Goal: Task Accomplishment & Management: Manage account settings

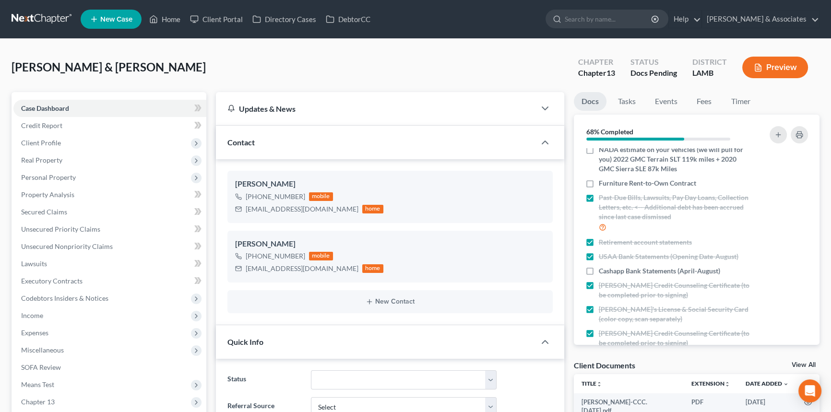
scroll to position [220, 0]
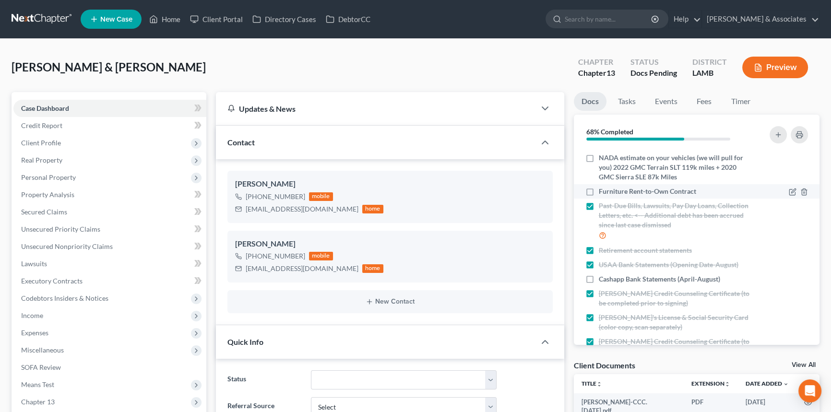
click at [599, 189] on label "Furniture Rent-to-Own Contract" at bounding box center [647, 192] width 97 height 10
click at [603, 189] on input "Furniture Rent-to-Own Contract" at bounding box center [606, 190] width 6 height 6
checkbox input "true"
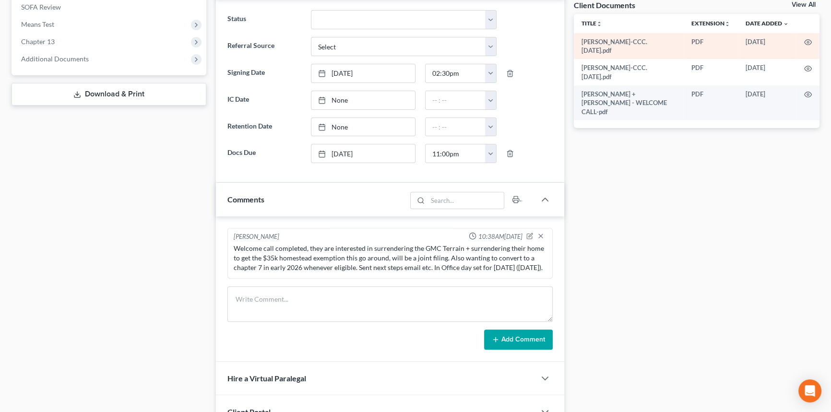
scroll to position [0, 0]
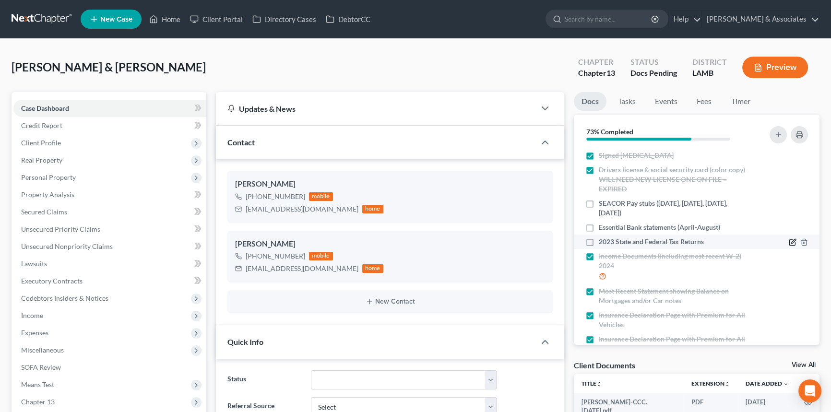
click at [789, 241] on icon "button" at bounding box center [793, 243] width 8 height 8
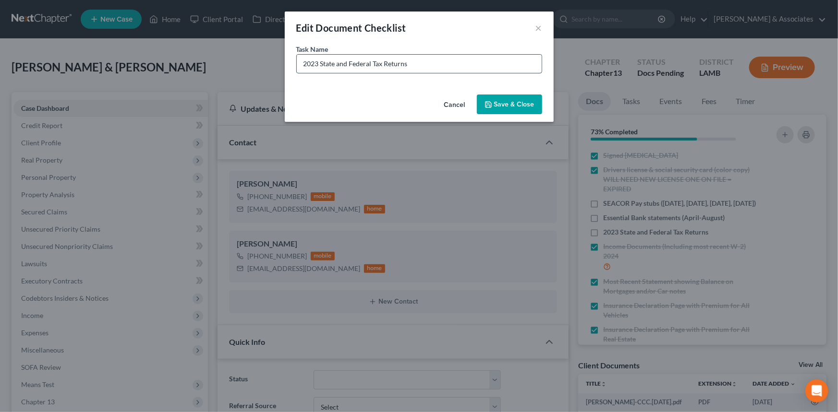
drag, startPoint x: 451, startPoint y: 59, endPoint x: 422, endPoint y: 70, distance: 30.7
click at [422, 70] on input "2023 State and Federal Tax Returns" at bounding box center [419, 64] width 245 height 18
drag, startPoint x: 371, startPoint y: 64, endPoint x: 337, endPoint y: 75, distance: 35.5
click at [337, 75] on div "Task Name * 2023 State and Federal Tax Returns" at bounding box center [419, 67] width 269 height 47
type input "2023 State Tax Returns"
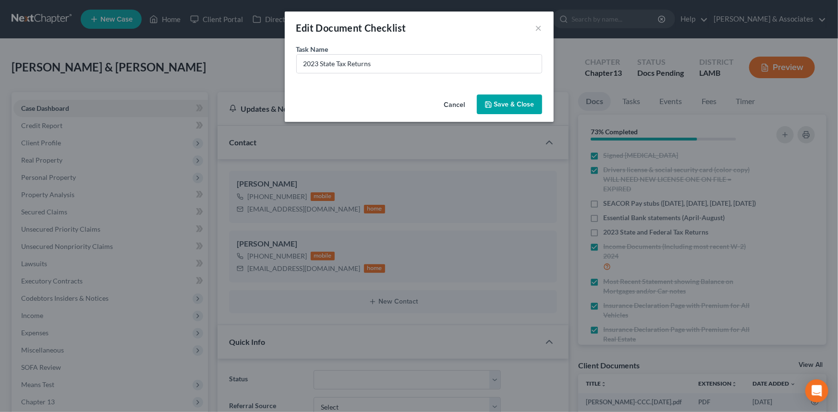
click at [527, 105] on button "Save & Close" at bounding box center [509, 105] width 65 height 20
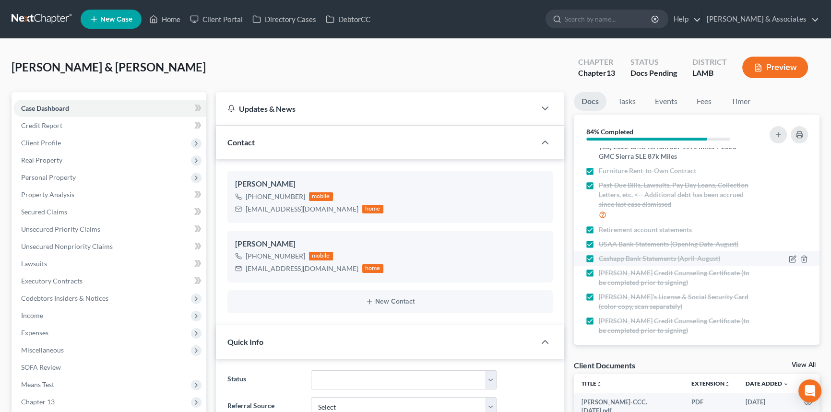
scroll to position [248, 0]
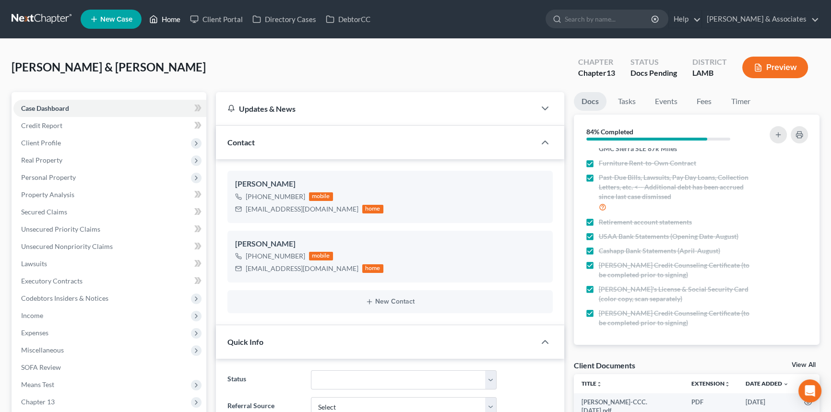
click at [163, 17] on link "Home" at bounding box center [164, 19] width 41 height 17
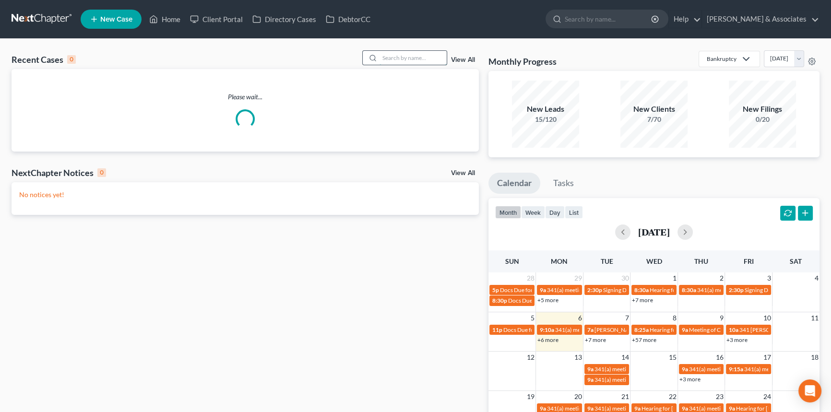
click at [421, 63] on input "search" at bounding box center [413, 58] width 67 height 14
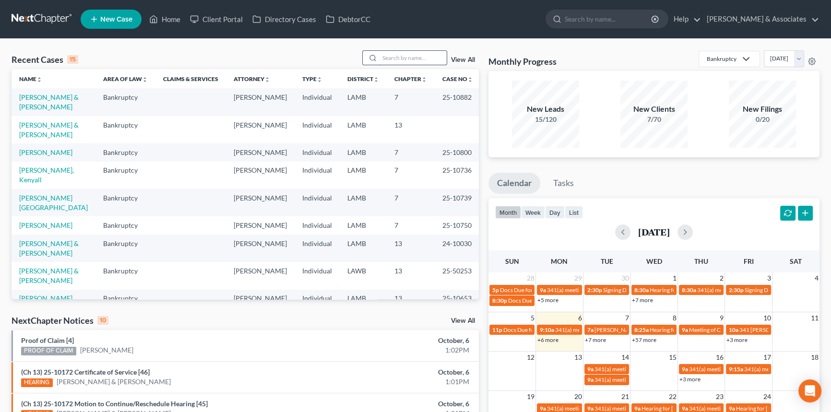
click at [422, 55] on input "search" at bounding box center [413, 58] width 67 height 14
type input "[PERSON_NAME]"
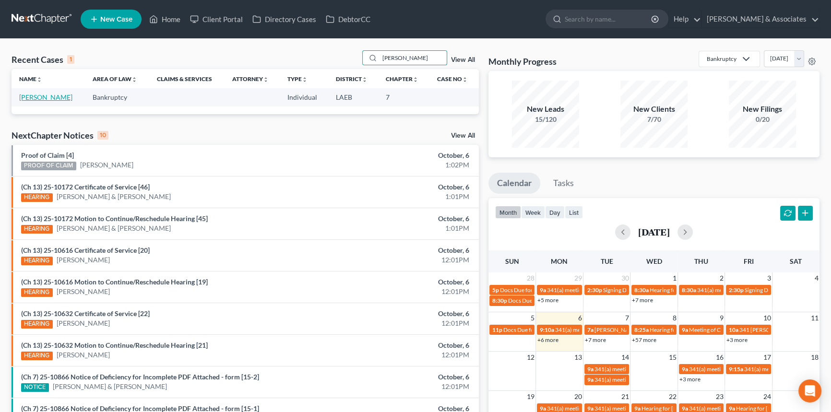
click at [64, 98] on link "[PERSON_NAME]" at bounding box center [45, 97] width 53 height 8
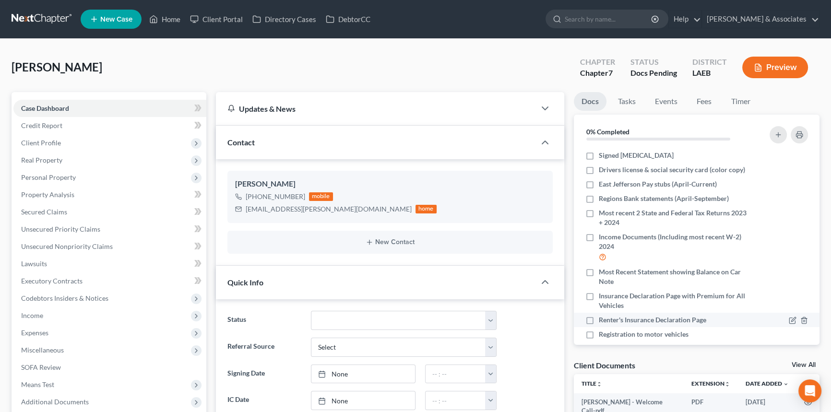
click at [599, 322] on label "Renter's Insurance Declaration Page" at bounding box center [653, 320] width 108 height 10
click at [603, 322] on input "Renter's Insurance Declaration Page" at bounding box center [606, 318] width 6 height 6
checkbox input "true"
click at [599, 330] on label "Registration to motor vehicles" at bounding box center [644, 335] width 90 height 10
click at [603, 330] on input "Registration to motor vehicles" at bounding box center [606, 333] width 6 height 6
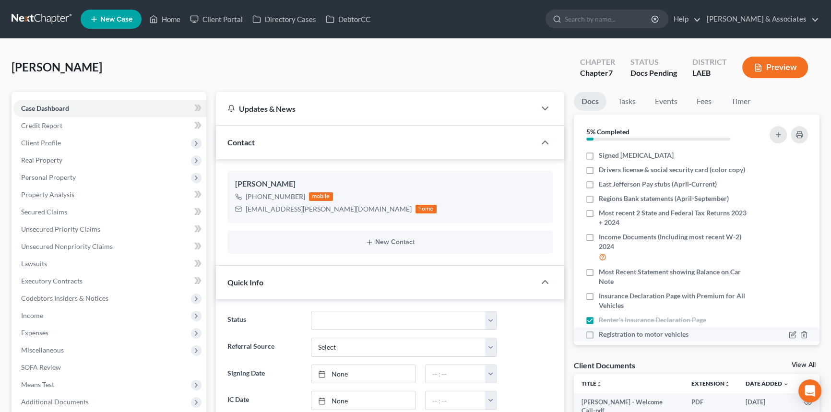
checkbox input "true"
click at [599, 170] on label "Drivers license & social security card (color copy)" at bounding box center [672, 170] width 146 height 10
click at [603, 170] on input "Drivers license & social security card (color copy)" at bounding box center [606, 168] width 6 height 6
checkbox input "true"
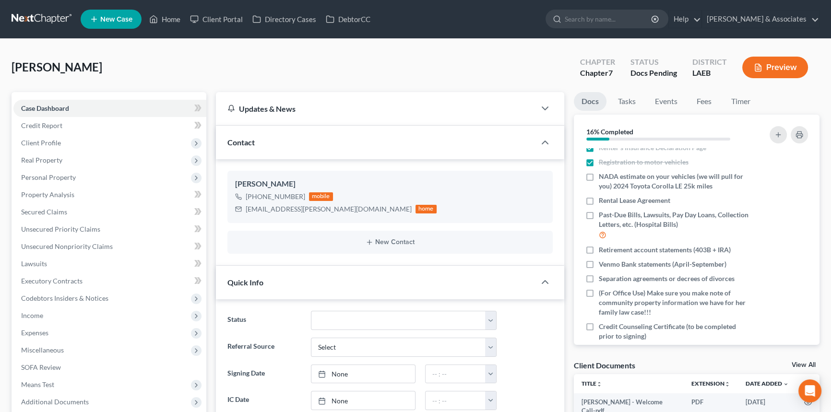
scroll to position [186, 0]
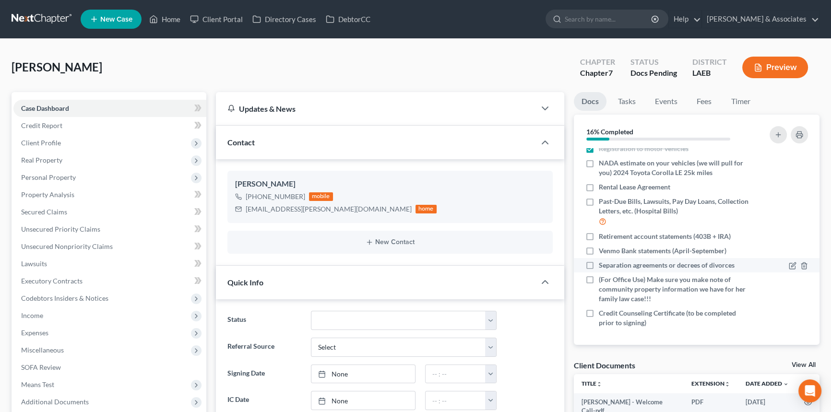
click at [599, 263] on label "Separation agreements or decrees of divorces" at bounding box center [667, 266] width 136 height 10
click at [603, 263] on input "Separation agreements or decrees of divorces" at bounding box center [606, 264] width 6 height 6
checkbox input "true"
click at [599, 246] on label "Venmo Bank statements (April-September)" at bounding box center [663, 251] width 128 height 10
click at [603, 246] on input "Venmo Bank statements (April-September)" at bounding box center [606, 249] width 6 height 6
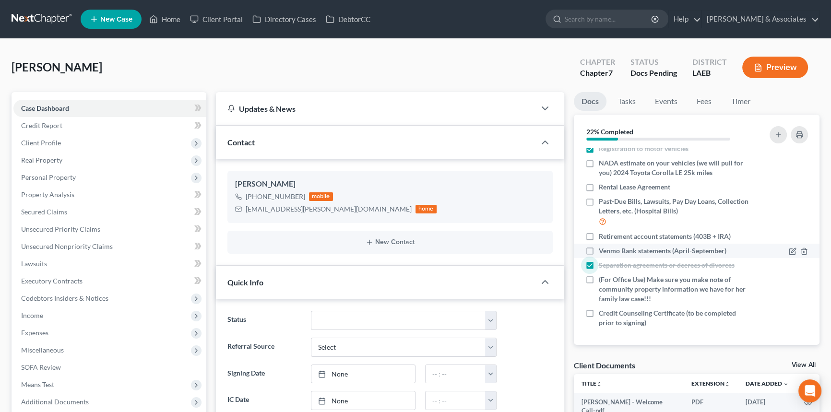
checkbox input "true"
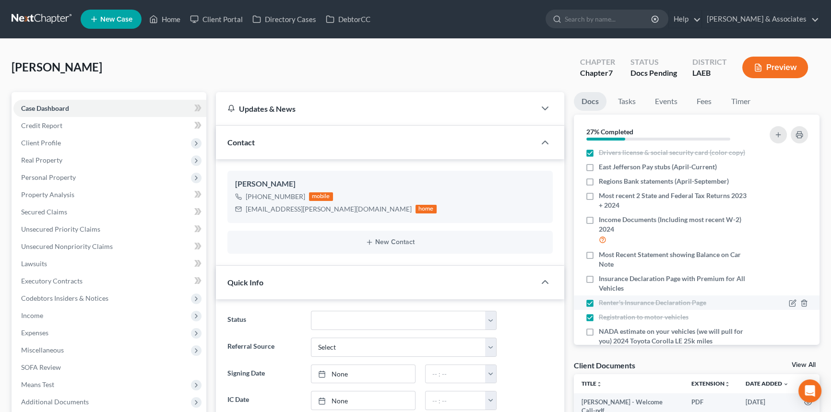
scroll to position [0, 0]
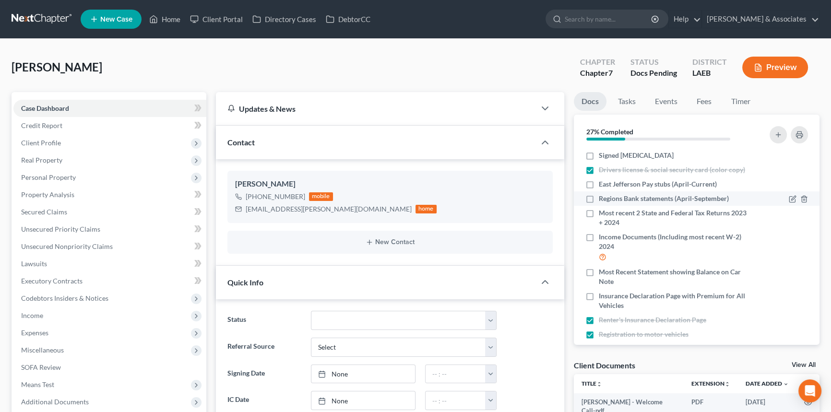
click at [599, 198] on label "Regions Bank statements (April-September)" at bounding box center [664, 199] width 130 height 10
click at [603, 198] on input "Regions Bank statements (April-September)" at bounding box center [606, 197] width 6 height 6
checkbox input "true"
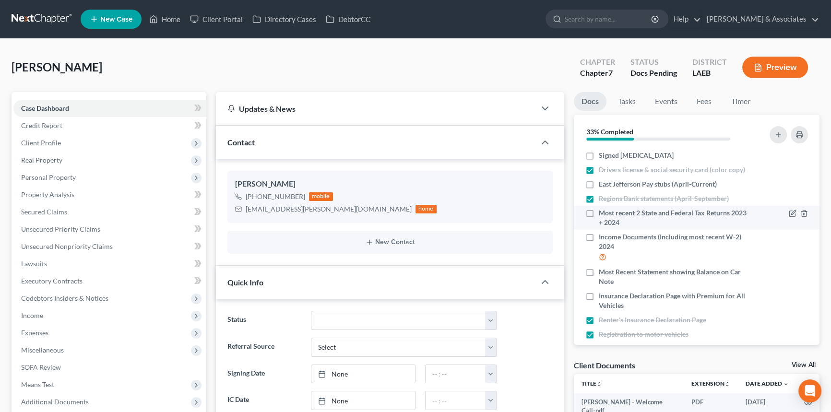
click at [599, 214] on label "Most recent 2 State and Federal Tax Returns 2023 + 2024" at bounding box center [674, 217] width 151 height 19
click at [603, 214] on input "Most recent 2 State and Federal Tax Returns 2023 + 2024" at bounding box center [606, 211] width 6 height 6
checkbox input "true"
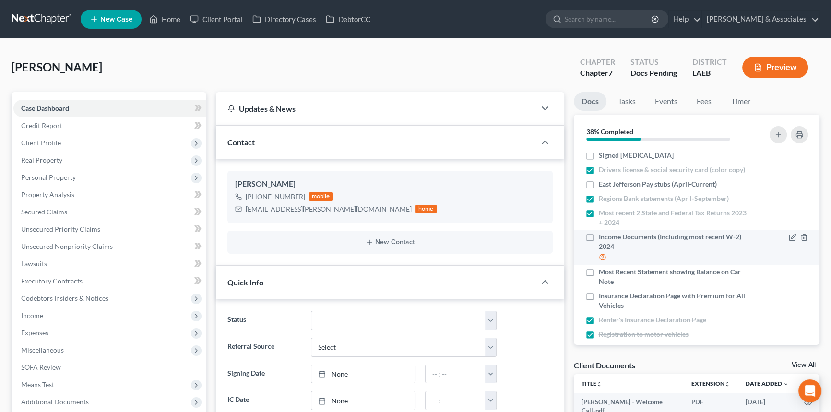
click at [599, 240] on label "Income Documents (Including most recent W-2) 2024" at bounding box center [674, 247] width 151 height 30
click at [603, 239] on input "Income Documents (Including most recent W-2) 2024" at bounding box center [606, 235] width 6 height 6
click at [599, 237] on label "Income Documents (Including most recent W-2) 2024" at bounding box center [674, 247] width 151 height 30
click at [603, 237] on input "Income Documents (Including most recent W-2) 2024" at bounding box center [606, 235] width 6 height 6
checkbox input "false"
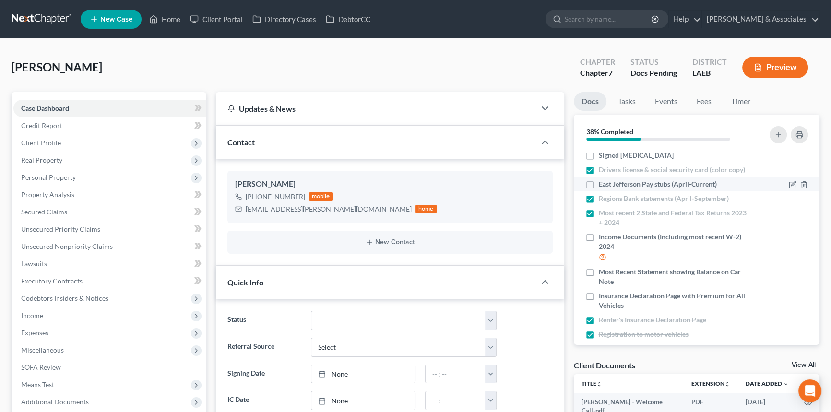
drag, startPoint x: 813, startPoint y: 183, endPoint x: 813, endPoint y: 190, distance: 7.2
click at [813, 190] on li "East Jefferson Pay stubs (April-Current)" at bounding box center [697, 184] width 246 height 14
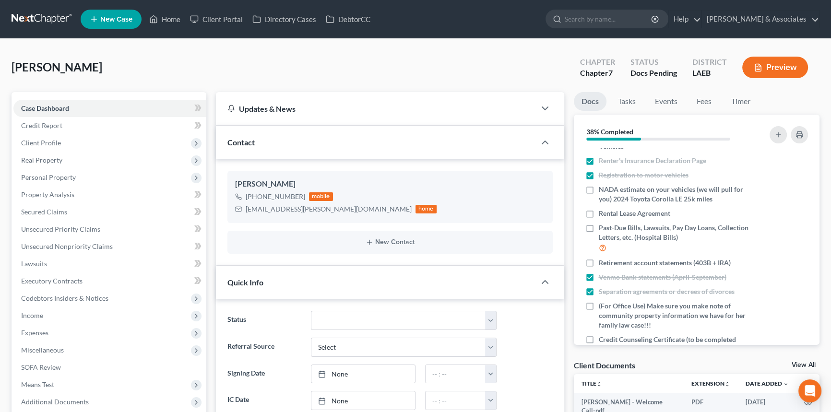
scroll to position [186, 0]
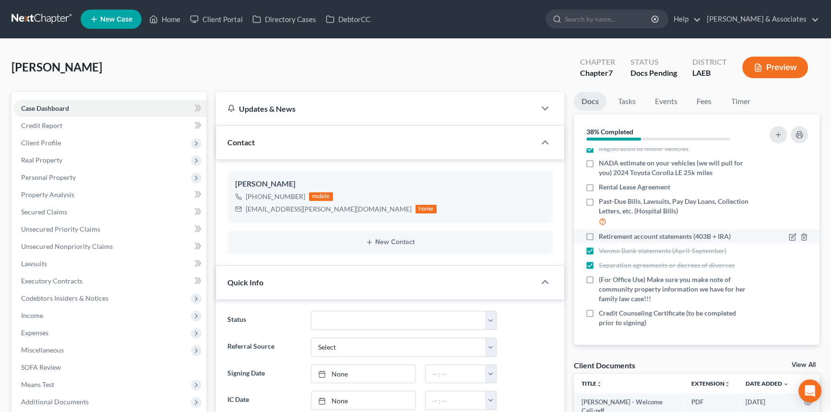
click at [599, 239] on label "Retirement account statements (403B + IRA)" at bounding box center [665, 237] width 132 height 10
click at [603, 238] on input "Retirement account statements (403B + IRA)" at bounding box center [606, 235] width 6 height 6
checkbox input "true"
click at [811, 252] on li "Venmo Bank statements (April-September)" at bounding box center [697, 251] width 246 height 14
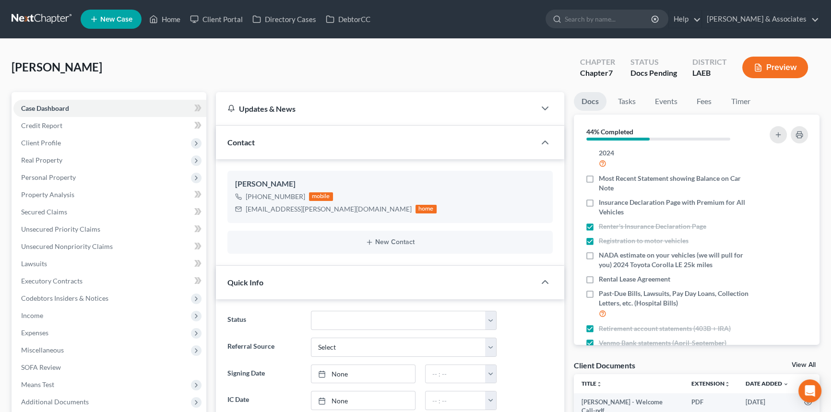
scroll to position [83, 0]
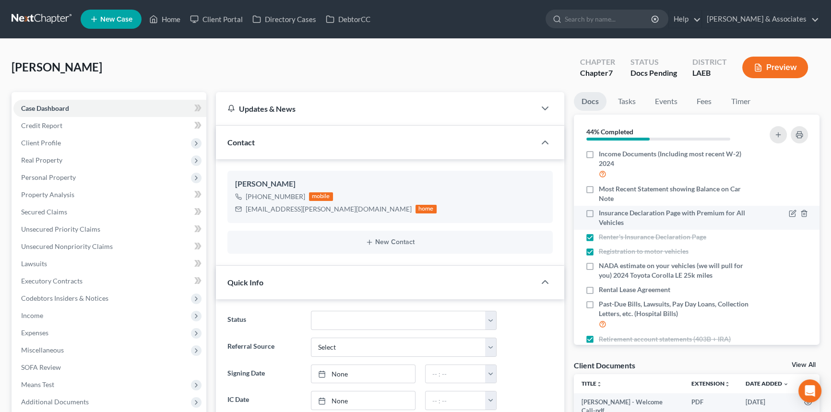
click at [599, 215] on label "Insurance Declaration Page with Premium for All Vehicles" at bounding box center [674, 217] width 151 height 19
click at [603, 215] on input "Insurance Declaration Page with Premium for All Vehicles" at bounding box center [606, 211] width 6 height 6
checkbox input "true"
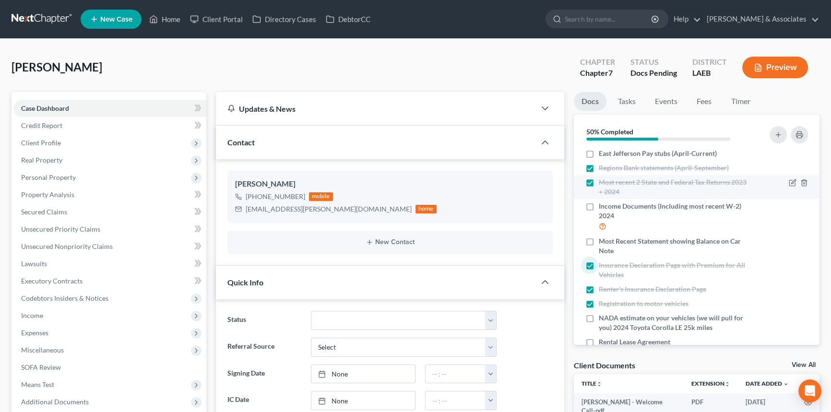
scroll to position [0, 0]
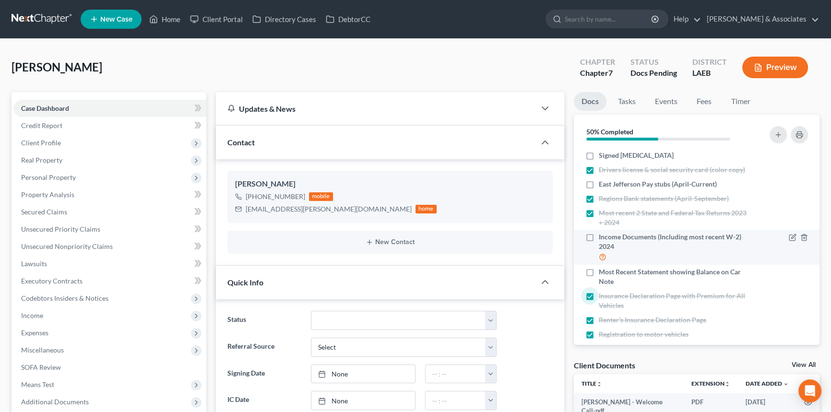
click at [591, 246] on div "Income Documents (Including most recent W-2) 2024" at bounding box center [668, 247] width 165 height 30
click at [599, 238] on label "Income Documents (Including most recent W-2) 2024" at bounding box center [674, 247] width 151 height 30
click at [603, 238] on input "Income Documents (Including most recent W-2) 2024" at bounding box center [606, 235] width 6 height 6
checkbox input "true"
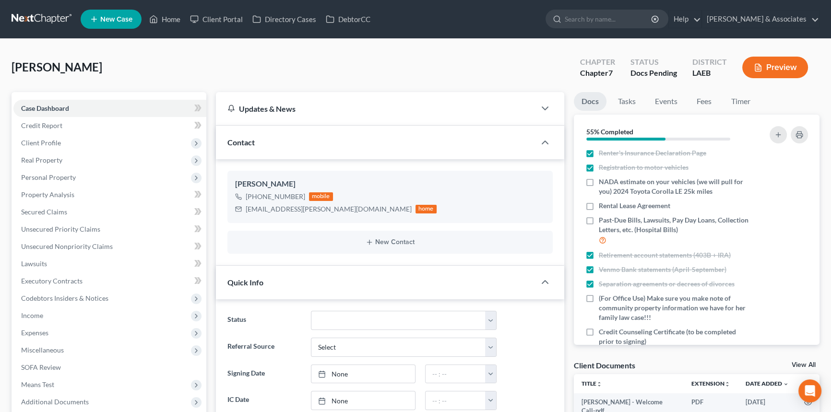
scroll to position [186, 0]
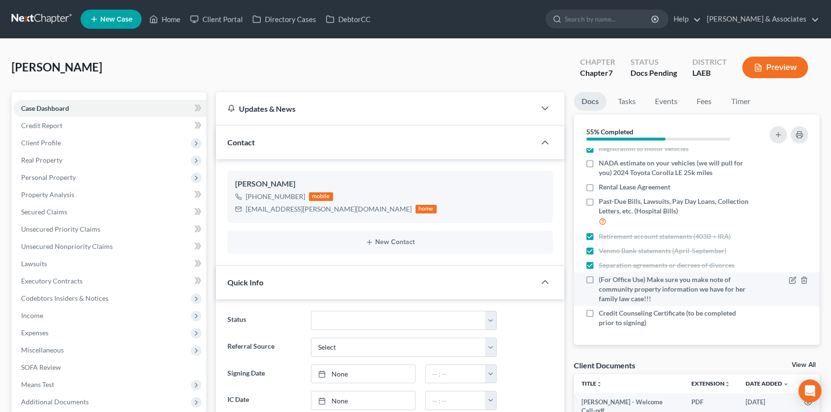
click at [581, 277] on div "(For Office Use) Make sure you make note of community property information we h…" at bounding box center [668, 289] width 174 height 29
click at [599, 282] on span "(For Office Use) Make sure you make note of community property information we h…" at bounding box center [674, 289] width 151 height 29
click at [603, 281] on input "(For Office Use) Make sure you make note of community property information we h…" at bounding box center [606, 278] width 6 height 6
checkbox input "true"
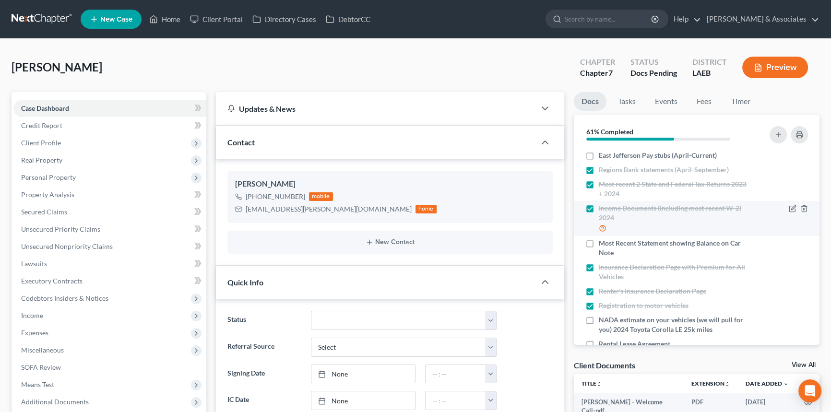
scroll to position [0, 0]
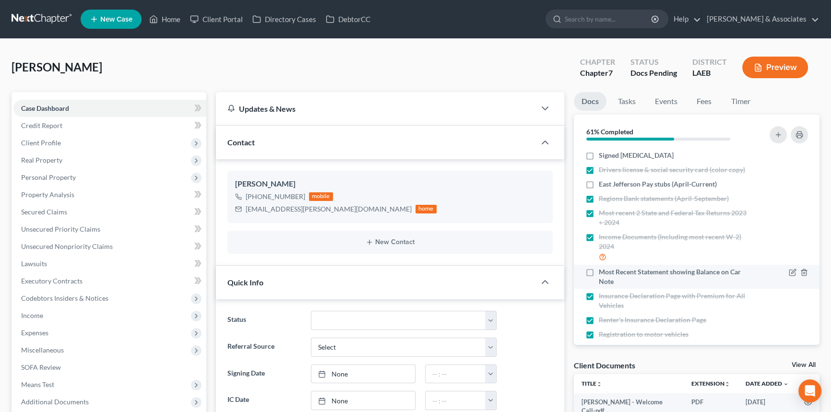
click at [599, 272] on label "Most Recent Statement showing Balance on Car Note" at bounding box center [674, 276] width 151 height 19
click at [603, 272] on input "Most Recent Statement showing Balance on Car Note" at bounding box center [606, 270] width 6 height 6
checkbox input "true"
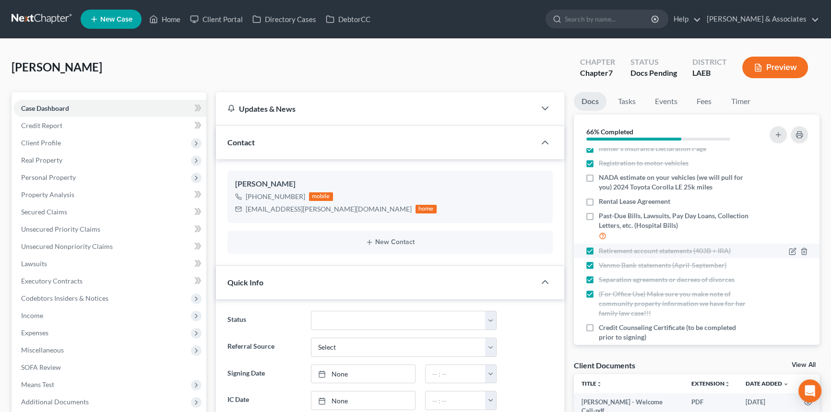
scroll to position [172, 0]
drag, startPoint x: 589, startPoint y: 178, endPoint x: 595, endPoint y: 179, distance: 5.4
click at [599, 178] on label "NADA estimate on your vehicles (we will pull for you) 2024 Toyota Corolla LE 25…" at bounding box center [674, 181] width 151 height 19
click at [603, 178] on input "NADA estimate on your vehicles (we will pull for you) 2024 Toyota Corolla LE 25…" at bounding box center [606, 175] width 6 height 6
checkbox input "true"
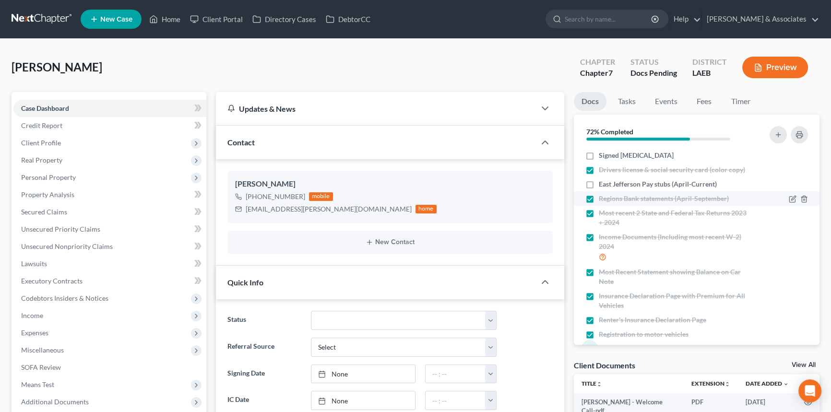
scroll to position [0, 0]
click at [581, 180] on div "East Jefferson Pay stubs (April-Current)" at bounding box center [668, 185] width 174 height 10
click at [599, 181] on label "East Jefferson Pay stubs (April-Current)" at bounding box center [658, 185] width 118 height 10
click at [603, 181] on input "East Jefferson Pay stubs (April-Current)" at bounding box center [606, 183] width 6 height 6
checkbox input "true"
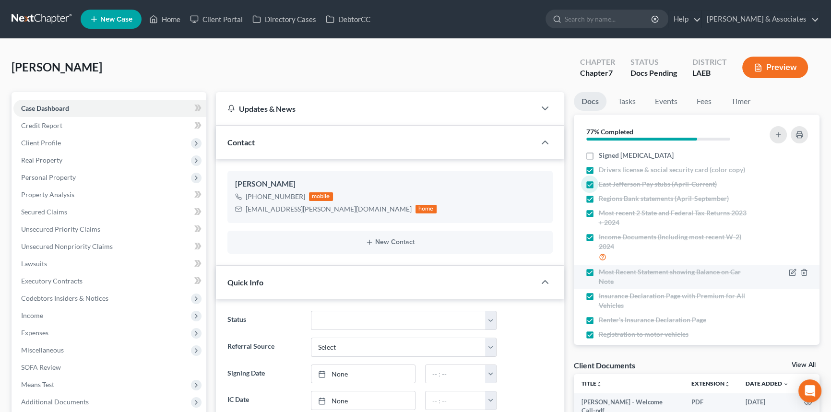
scroll to position [172, 0]
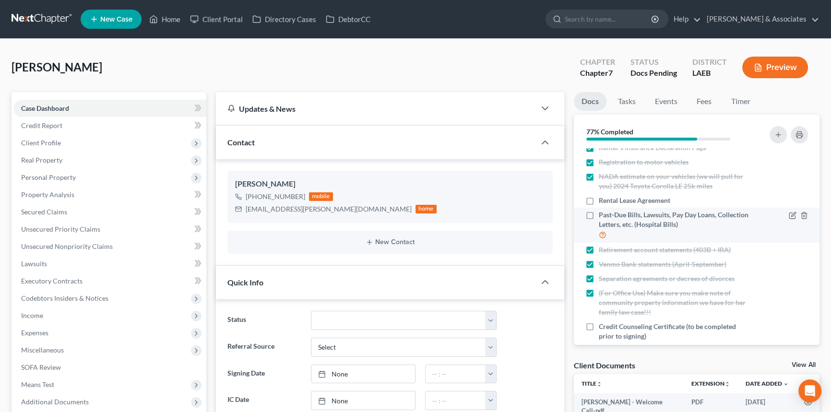
click at [583, 221] on div "Past-Due Bills, Lawsuits, Pay Day Loans, Collection Letters, etc. (Hospital Bil…" at bounding box center [668, 225] width 174 height 30
click at [599, 215] on label "Past-Due Bills, Lawsuits, Pay Day Loans, Collection Letters, etc. (Hospital Bil…" at bounding box center [674, 225] width 151 height 30
click at [603, 215] on input "Past-Due Bills, Lawsuits, Pay Day Loans, Collection Letters, etc. (Hospital Bil…" at bounding box center [606, 213] width 6 height 6
checkbox input "true"
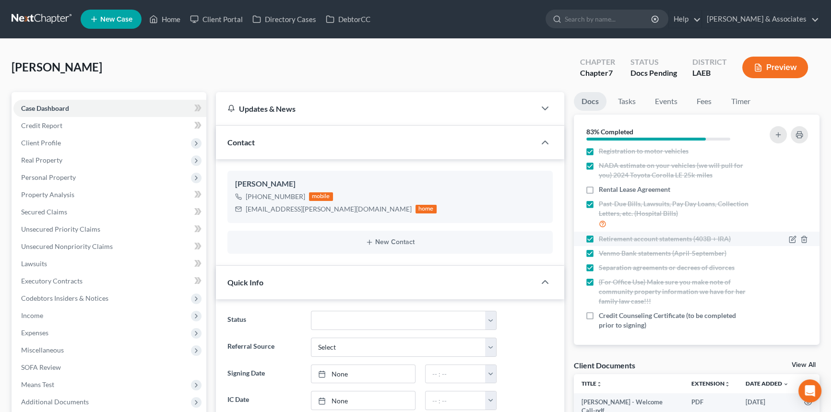
scroll to position [186, 0]
click at [599, 185] on label "Rental Lease Agreement" at bounding box center [635, 187] width 72 height 10
click at [603, 185] on input "Rental Lease Agreement" at bounding box center [606, 185] width 6 height 6
checkbox input "true"
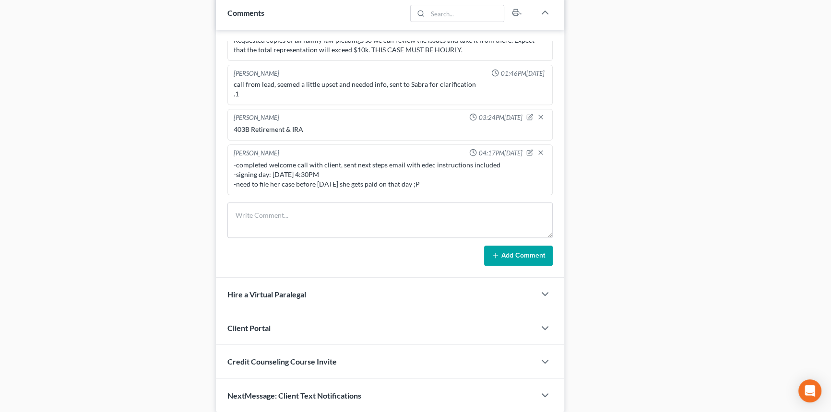
scroll to position [523, 0]
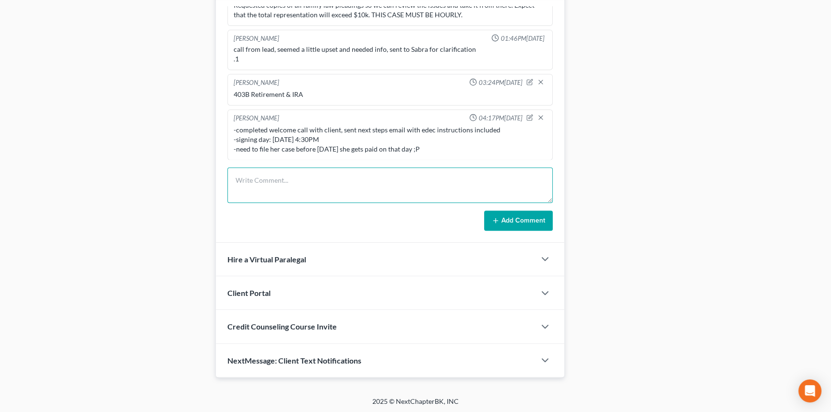
click at [321, 197] on textarea at bounding box center [390, 186] width 325 height 36
type textarea "finished processing client docs, looks like she did everything but CCC"
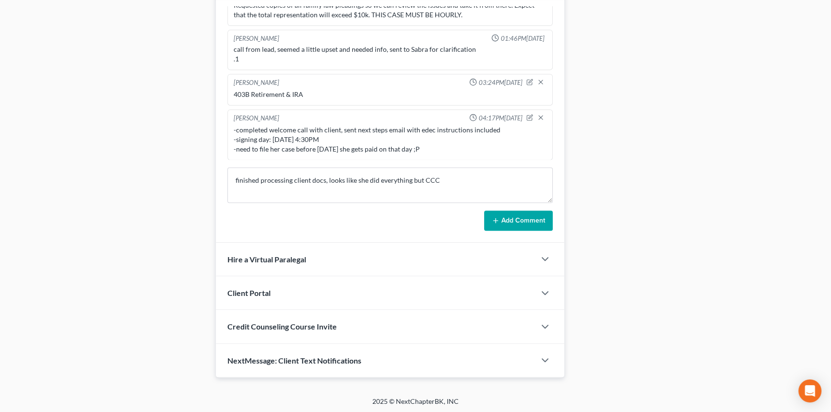
click at [516, 228] on button "Add Comment" at bounding box center [518, 221] width 69 height 20
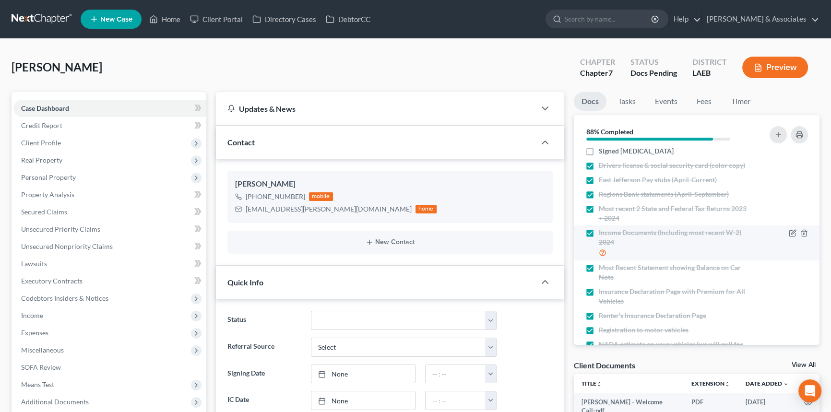
scroll to position [0, 0]
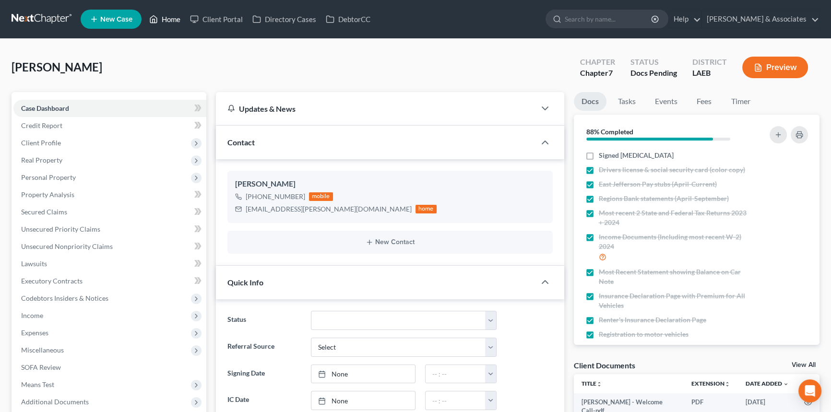
click at [168, 21] on link "Home" at bounding box center [164, 19] width 41 height 17
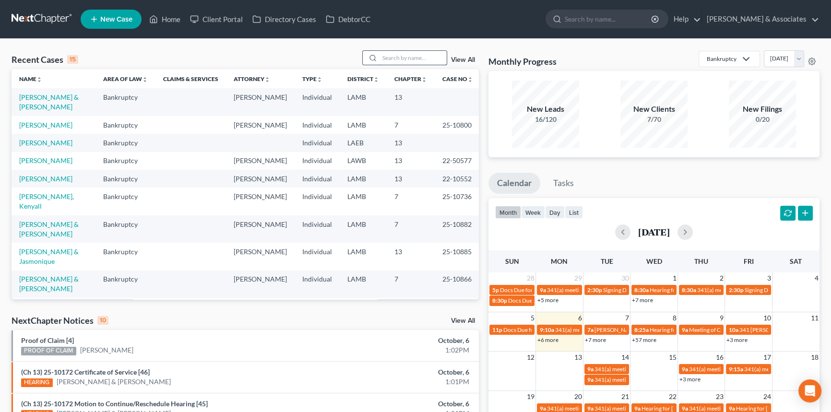
click at [408, 60] on input "search" at bounding box center [413, 58] width 67 height 14
type input "[PERSON_NAME]"
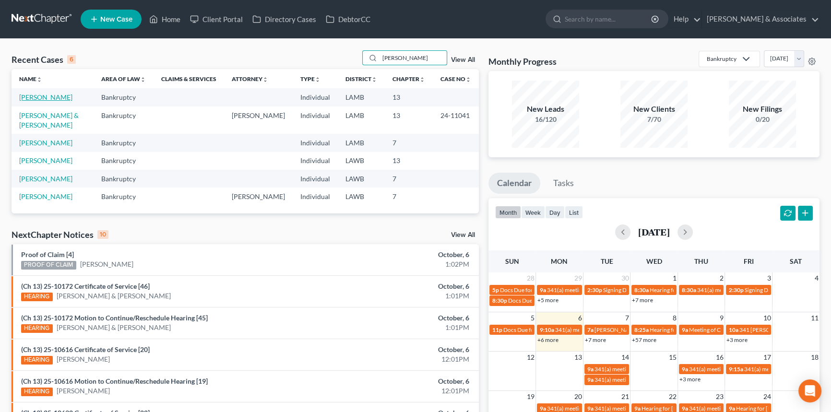
click at [33, 101] on link "[PERSON_NAME]" at bounding box center [45, 97] width 53 height 8
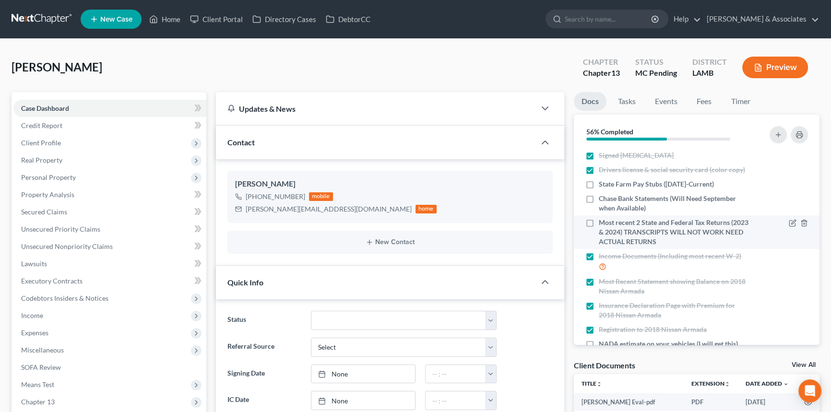
scroll to position [172, 0]
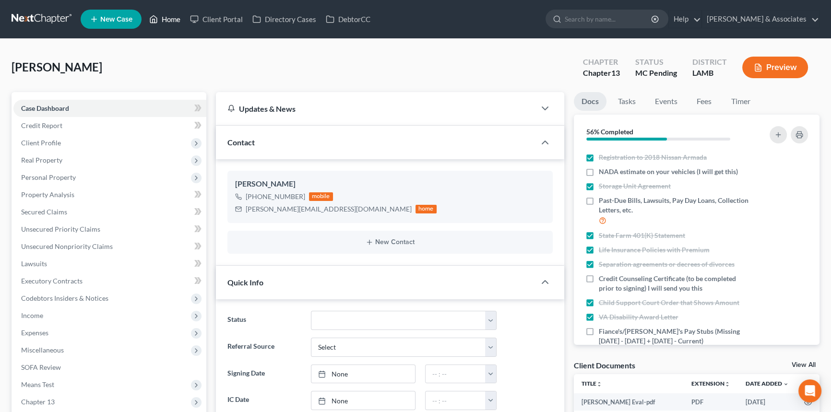
click at [166, 21] on link "Home" at bounding box center [164, 19] width 41 height 17
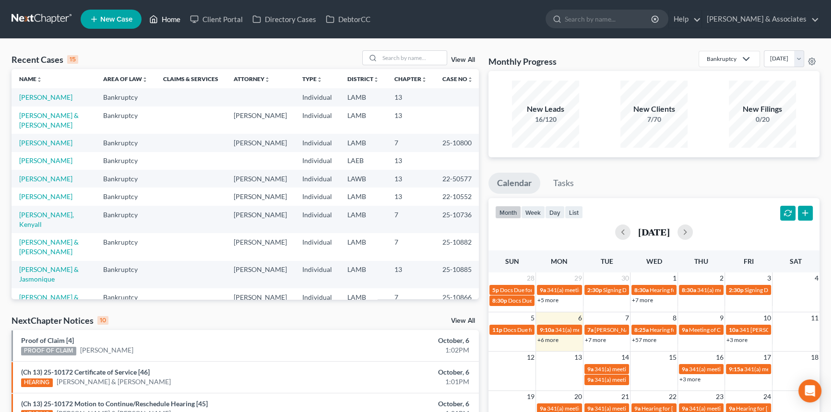
scroll to position [133, 0]
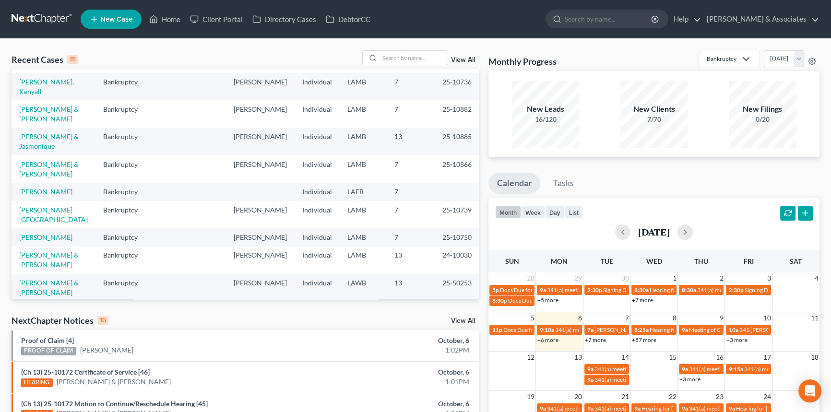
click at [38, 194] on link "[PERSON_NAME]" at bounding box center [45, 192] width 53 height 8
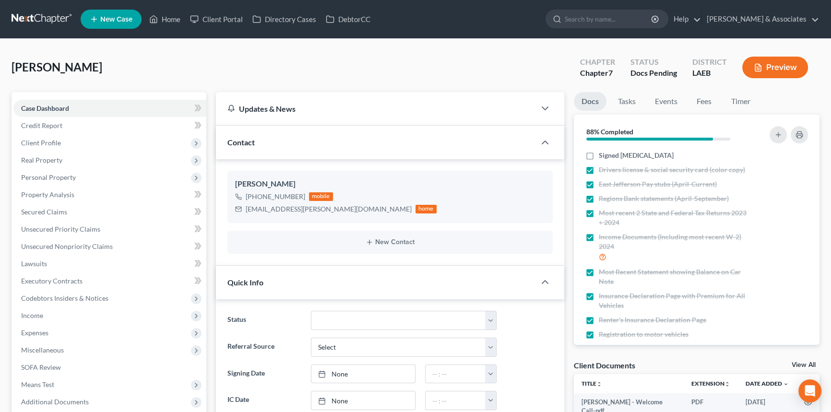
scroll to position [95, 0]
